Goal: Navigation & Orientation: Go to known website

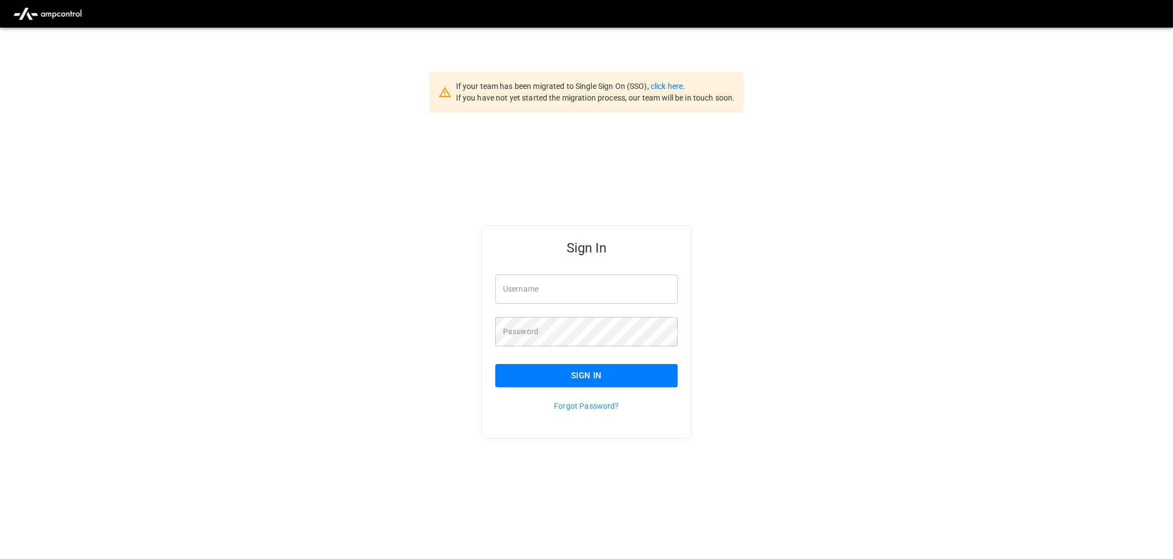
type input "**********"
click at [532, 375] on button "Sign In" at bounding box center [586, 375] width 182 height 23
